Goal: Information Seeking & Learning: Learn about a topic

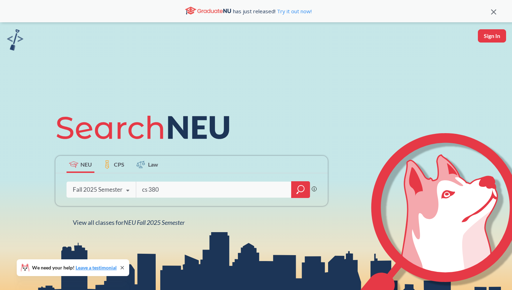
type input "cs 3800"
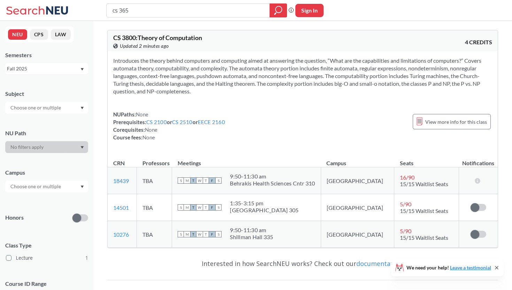
type input "cs 3650"
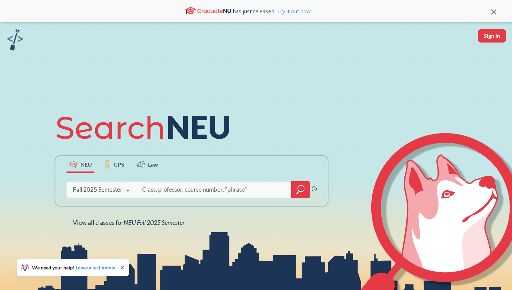
click at [163, 191] on input "search" at bounding box center [213, 189] width 145 height 15
type input "music everyday"
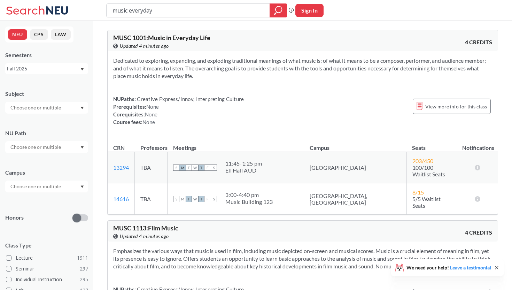
click at [443, 40] on div "MUSC 1001 : Music in Everyday Life View this course on Banner. Updated 4 minute…" at bounding box center [303, 40] width 390 height 21
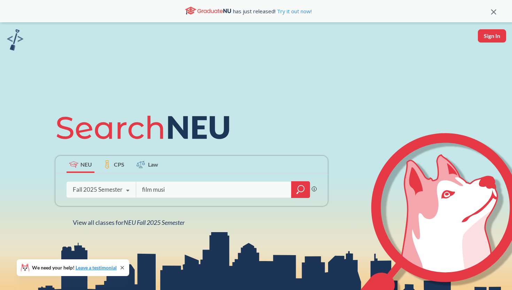
type input "film music"
